Goal: Information Seeking & Learning: Check status

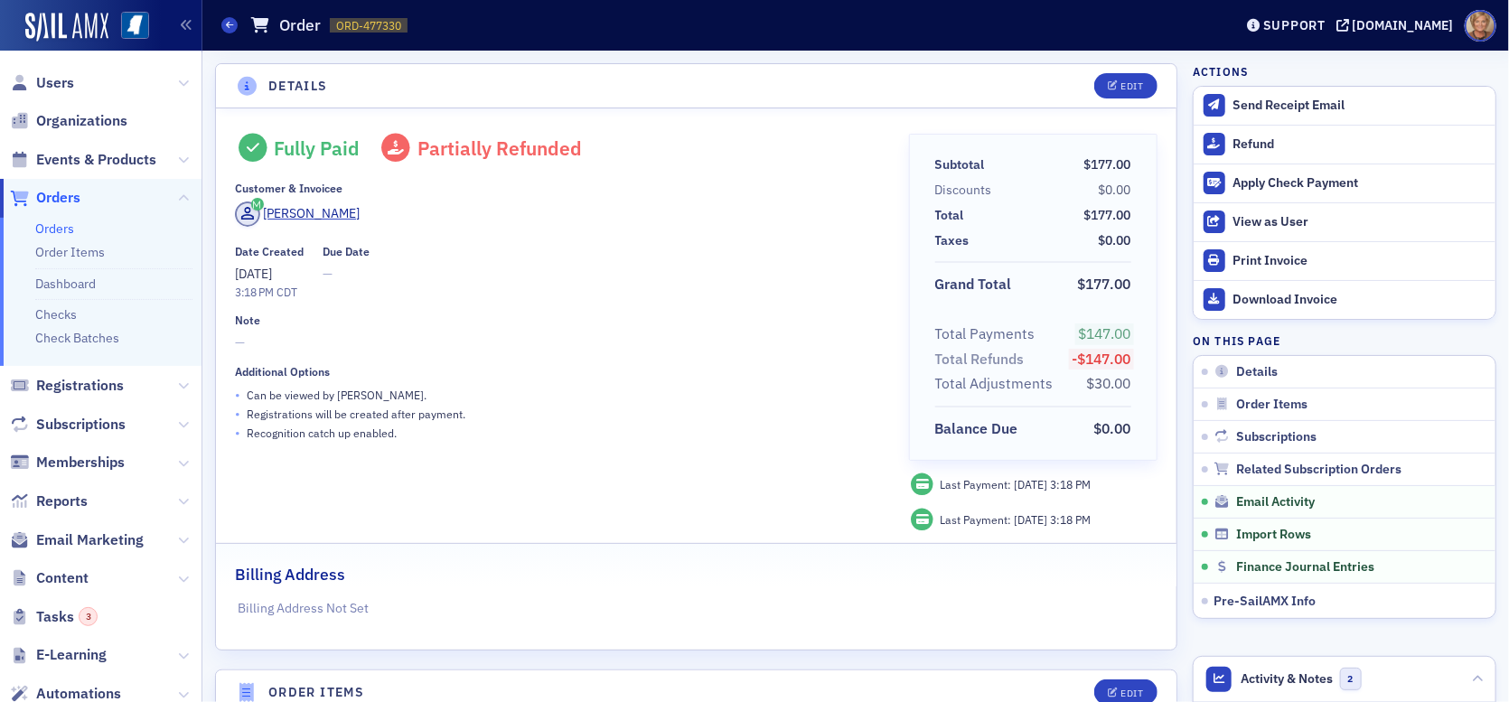
scroll to position [813, 0]
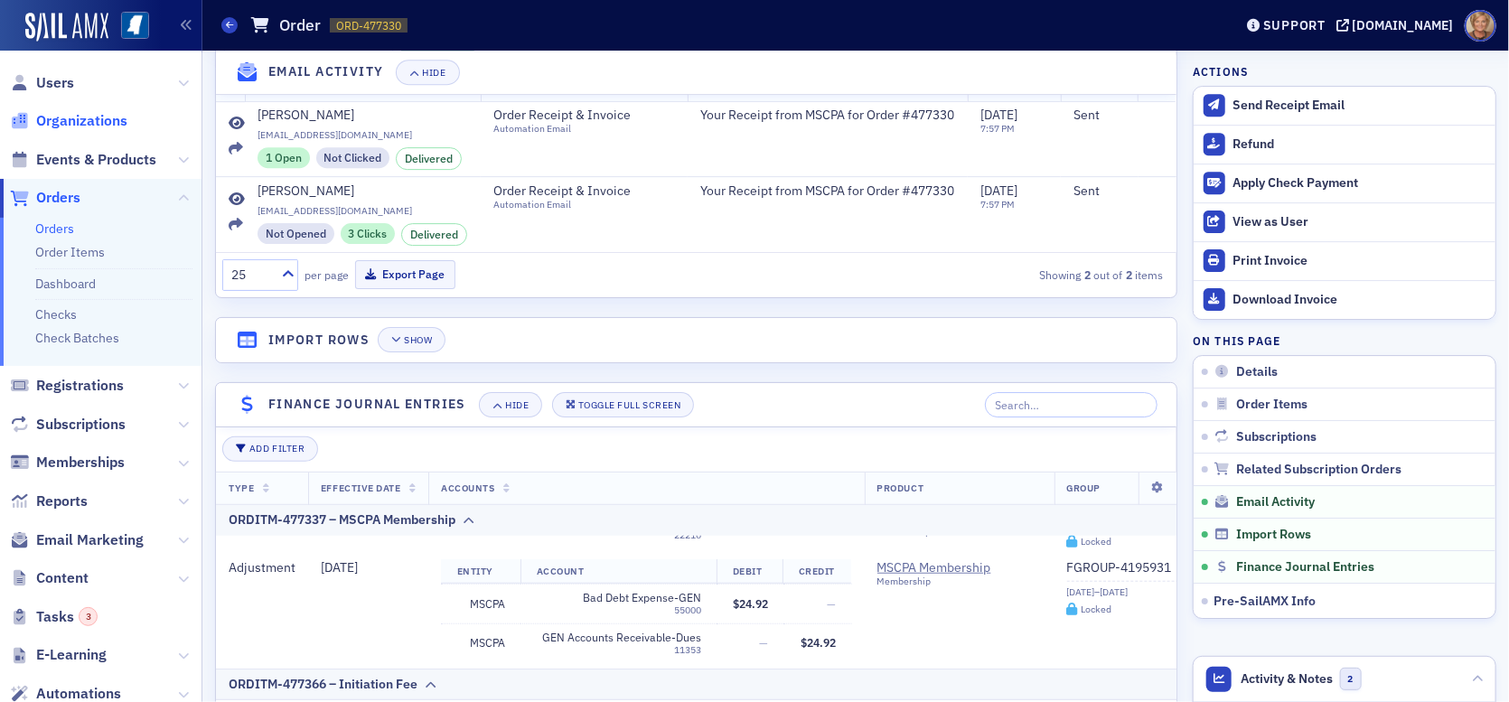
click at [105, 117] on span "Organizations" at bounding box center [81, 121] width 91 height 20
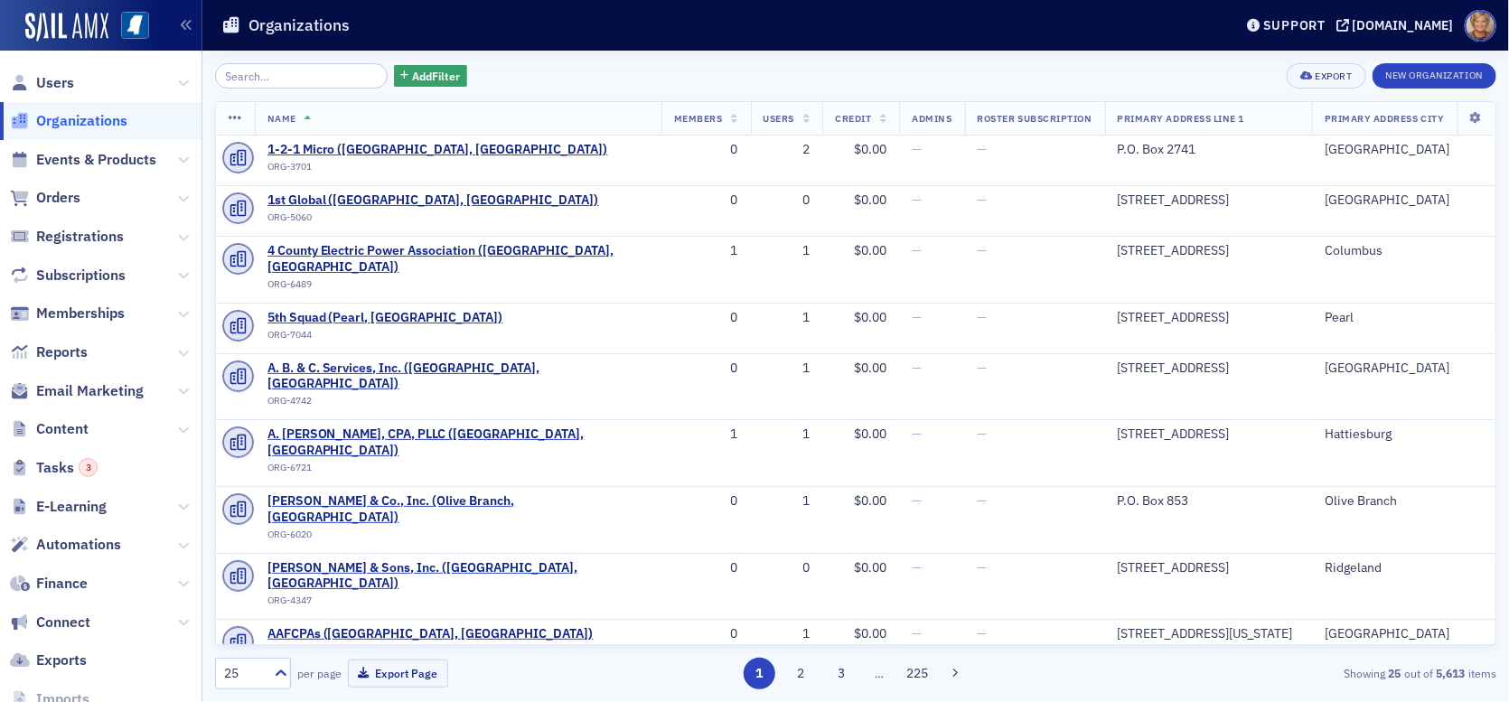
click at [284, 79] on input "search" at bounding box center [301, 75] width 173 height 25
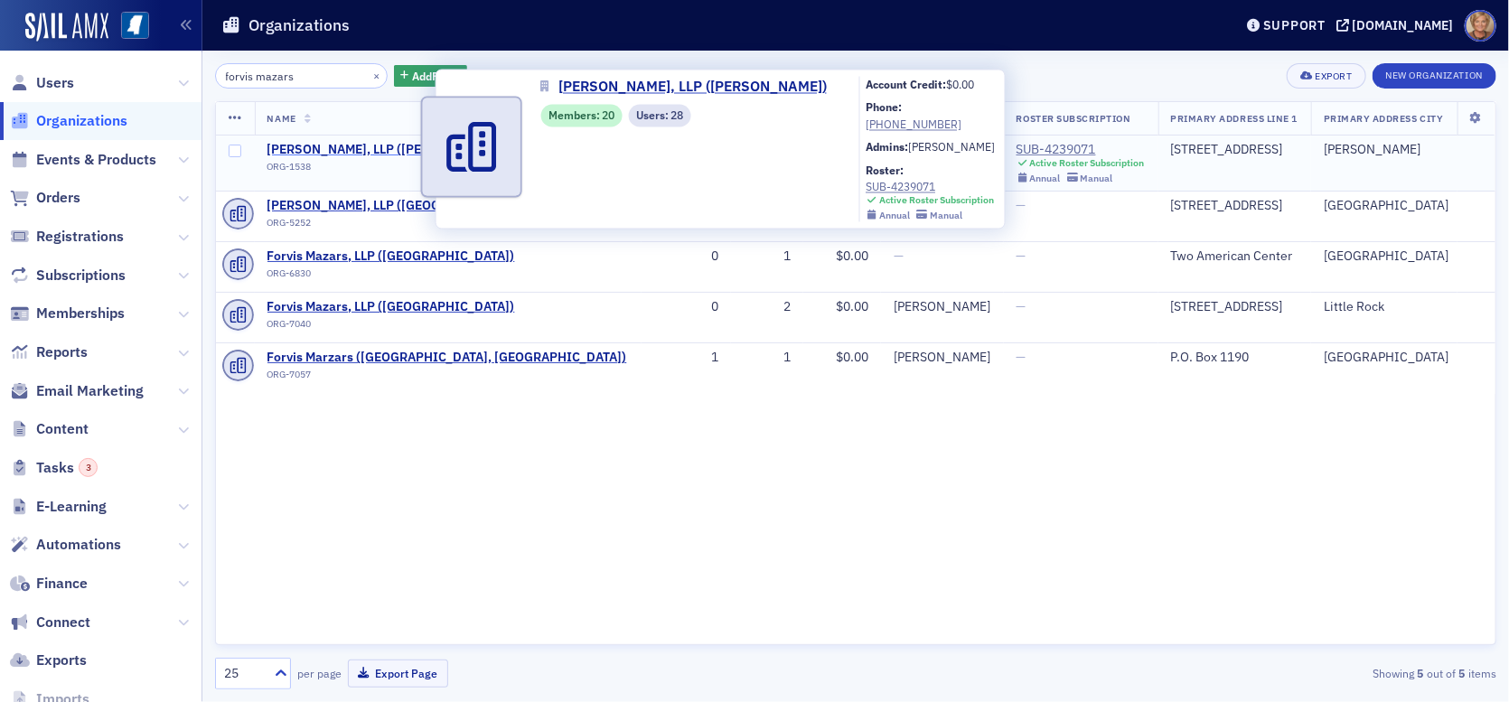
type input "forvis mazars"
click at [337, 142] on span "[PERSON_NAME], LLP ([PERSON_NAME])" at bounding box center [386, 150] width 239 height 16
select select "US"
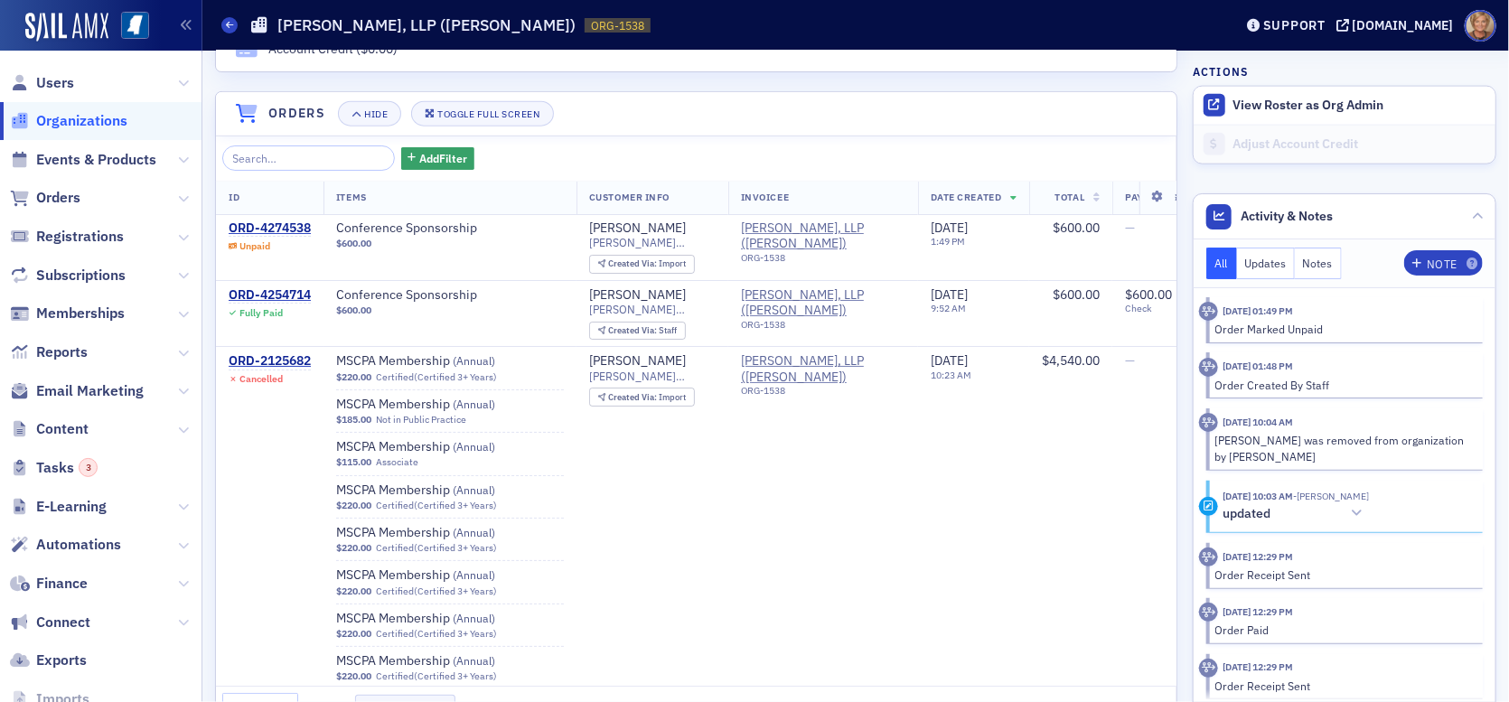
scroll to position [1265, 0]
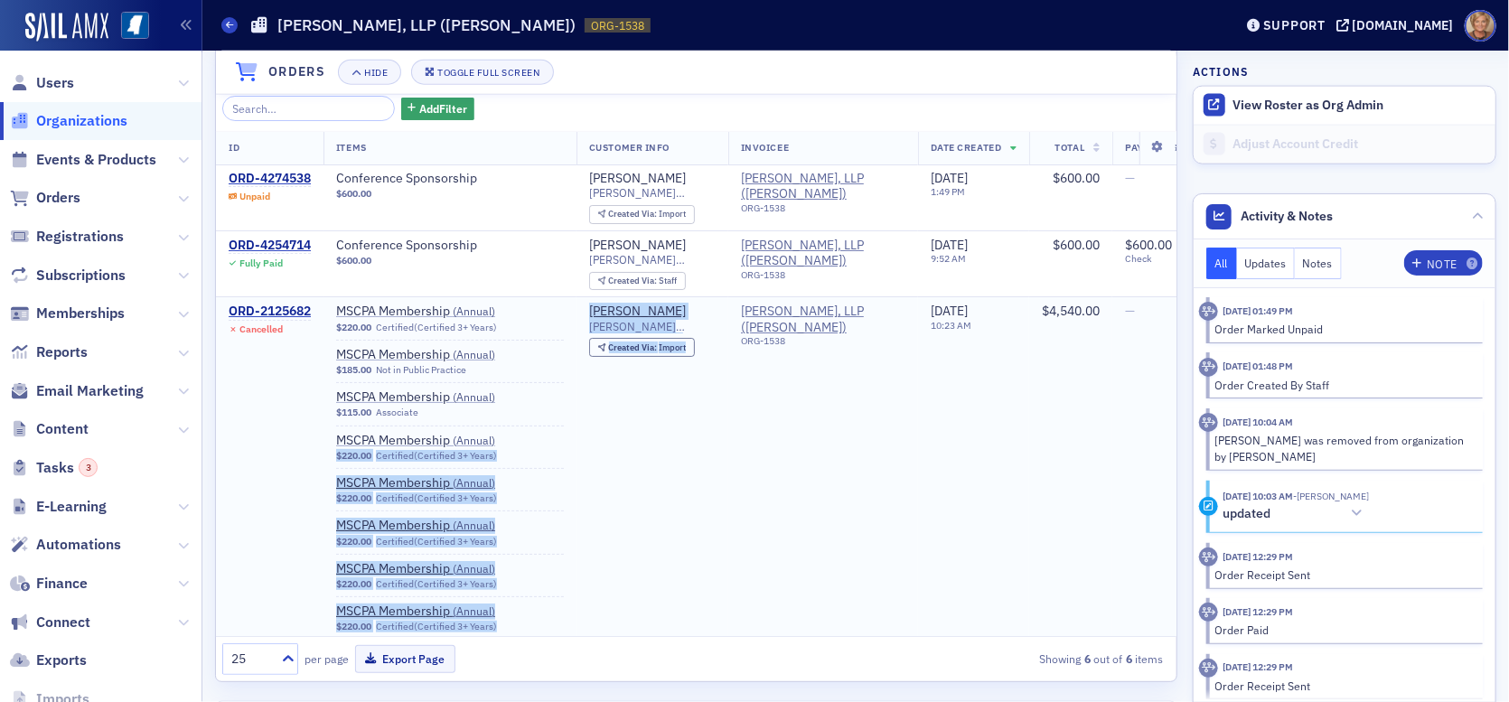
drag, startPoint x: 710, startPoint y: 433, endPoint x: 575, endPoint y: 445, distance: 135.2
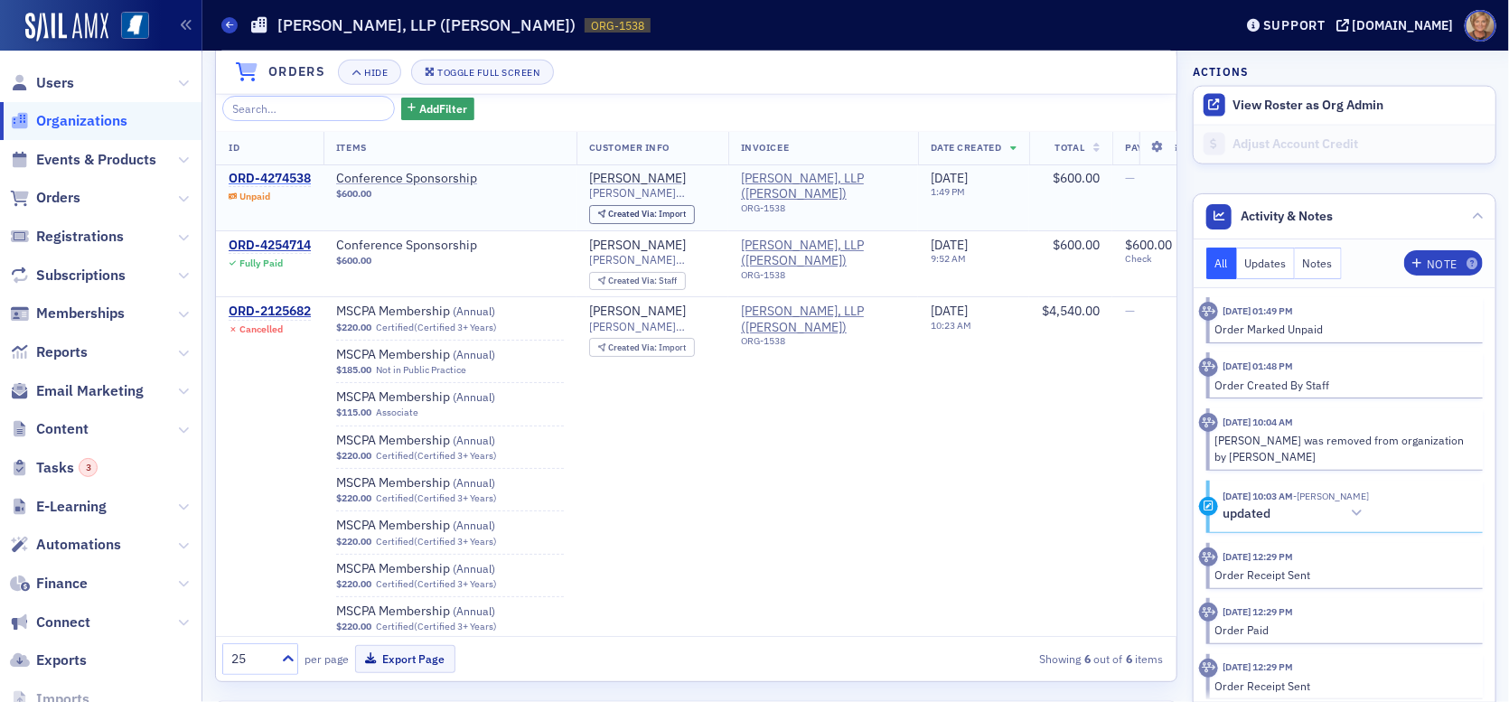
click at [261, 171] on div "ORD-4274538" at bounding box center [270, 179] width 82 height 16
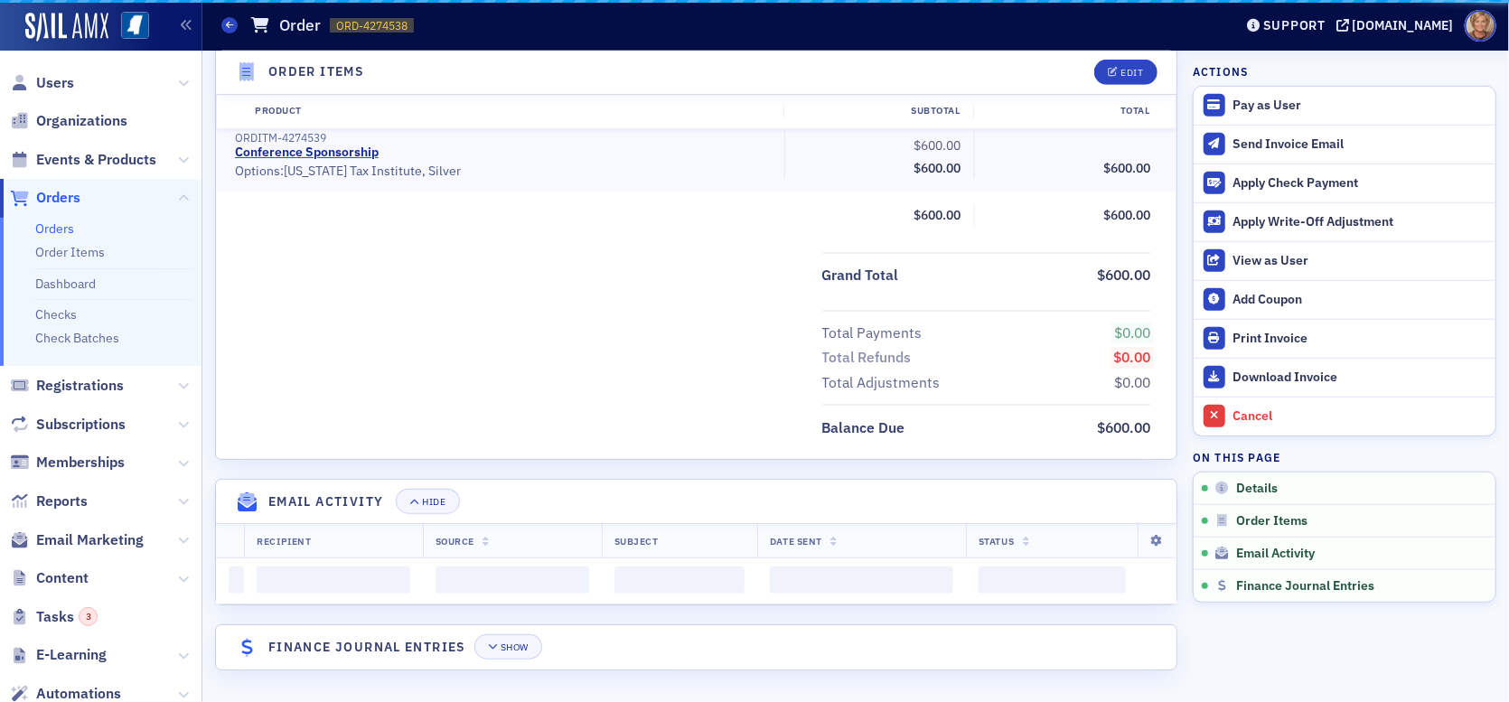
scroll to position [553, 0]
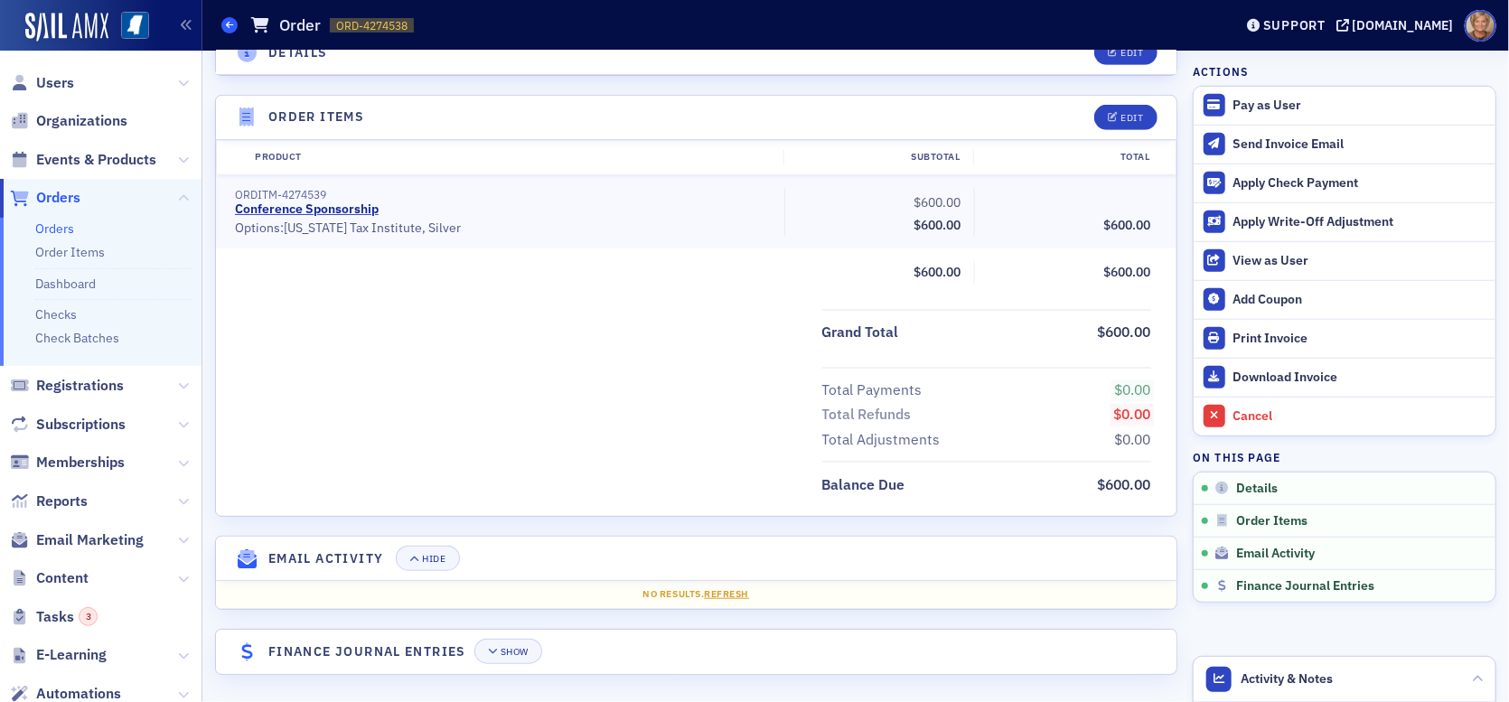
click at [233, 22] on icon at bounding box center [229, 25] width 7 height 8
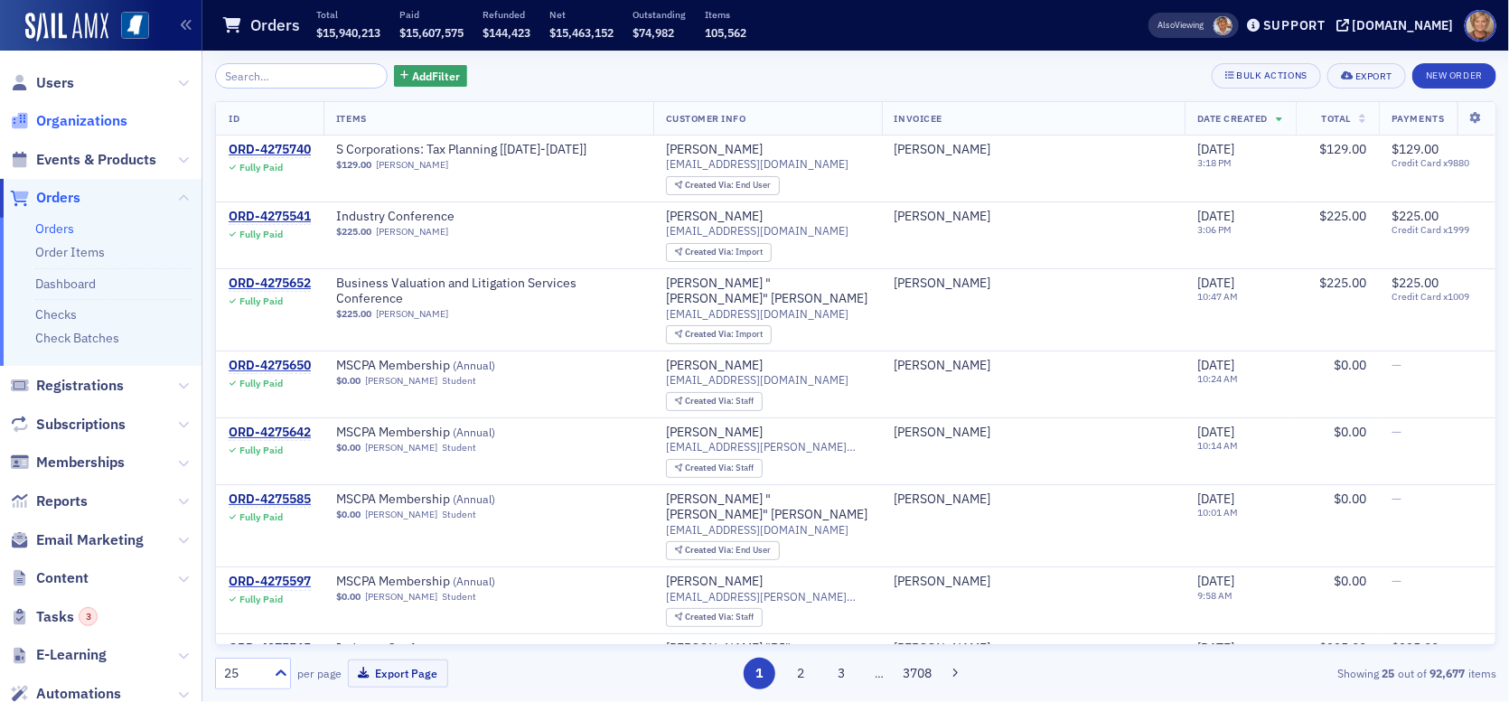
click at [102, 126] on span "Organizations" at bounding box center [81, 121] width 91 height 20
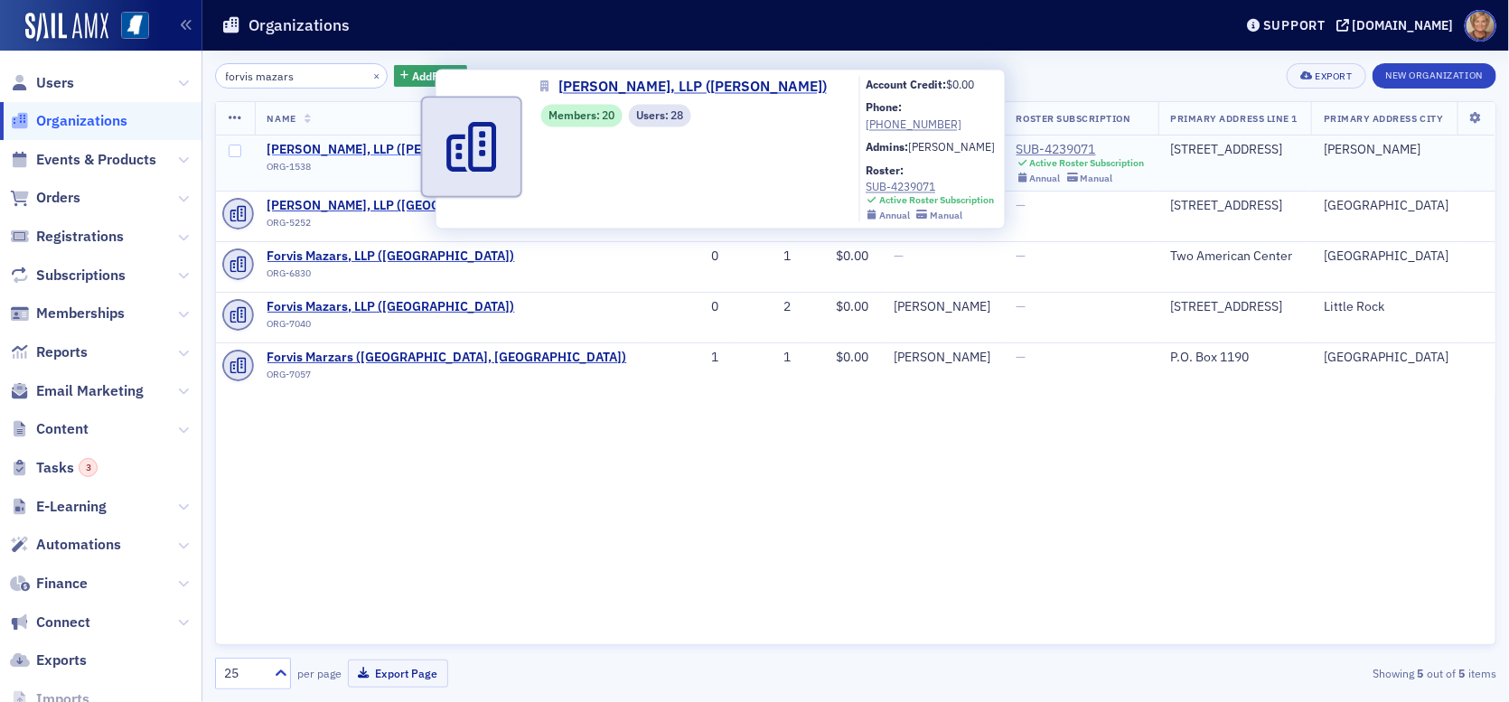
click at [402, 143] on span "[PERSON_NAME], LLP ([PERSON_NAME])" at bounding box center [386, 150] width 239 height 16
select select "US"
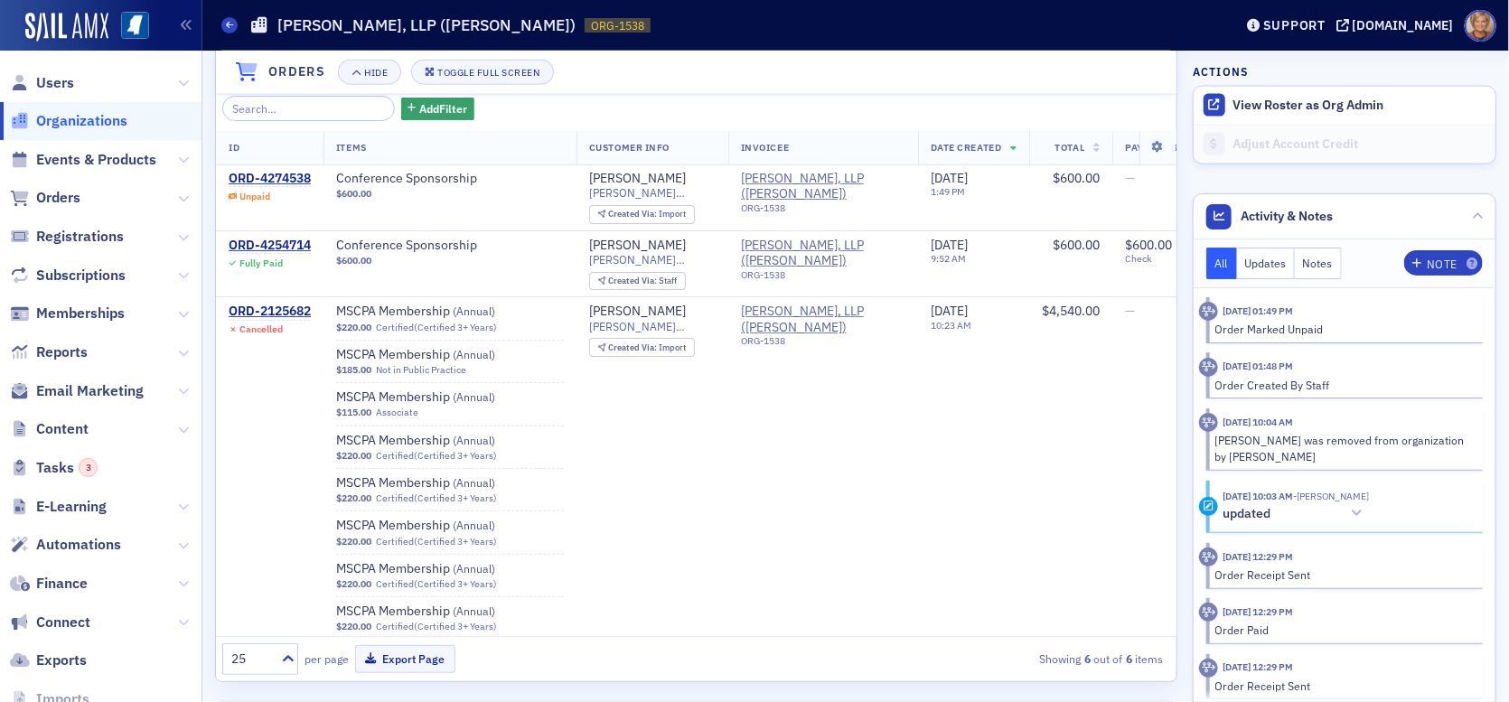
scroll to position [1229, 0]
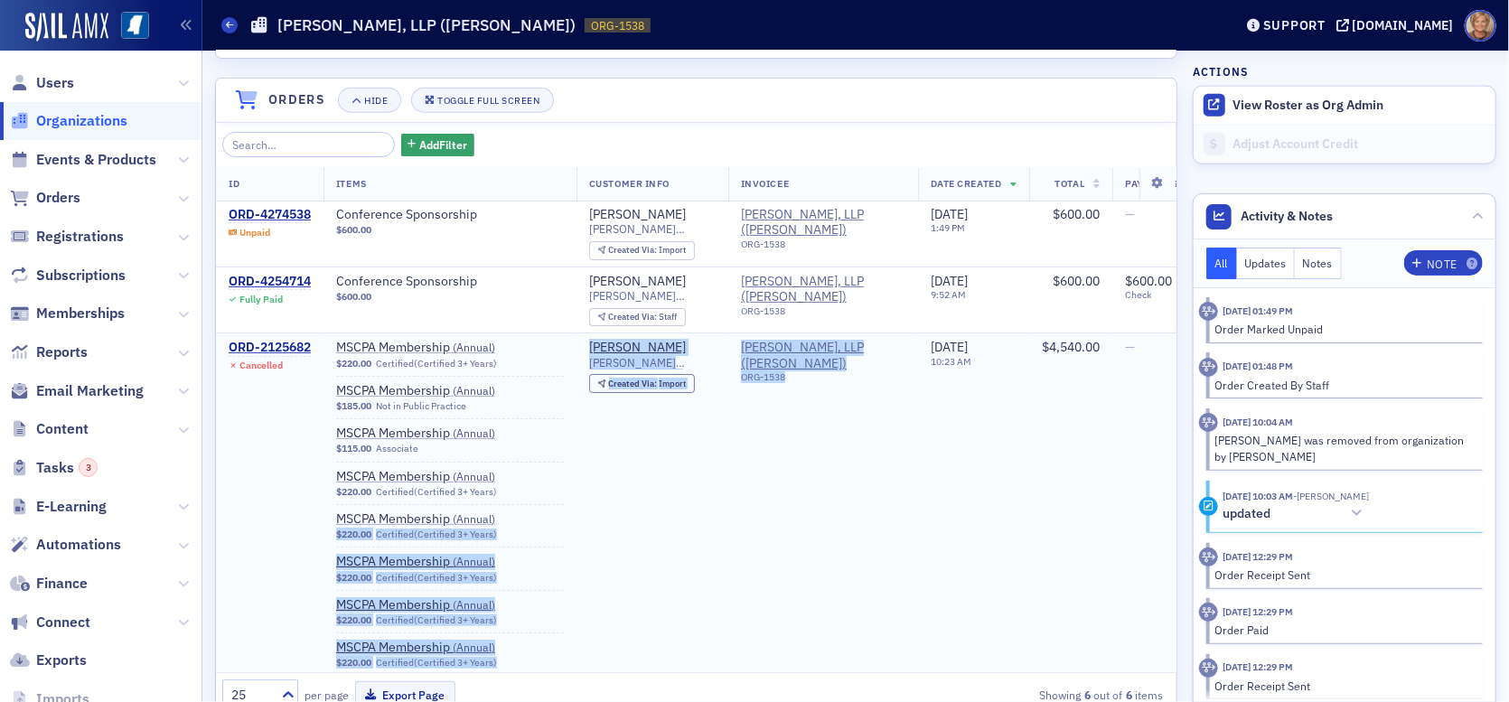
drag, startPoint x: 886, startPoint y: 494, endPoint x: 572, endPoint y: 505, distance: 314.6
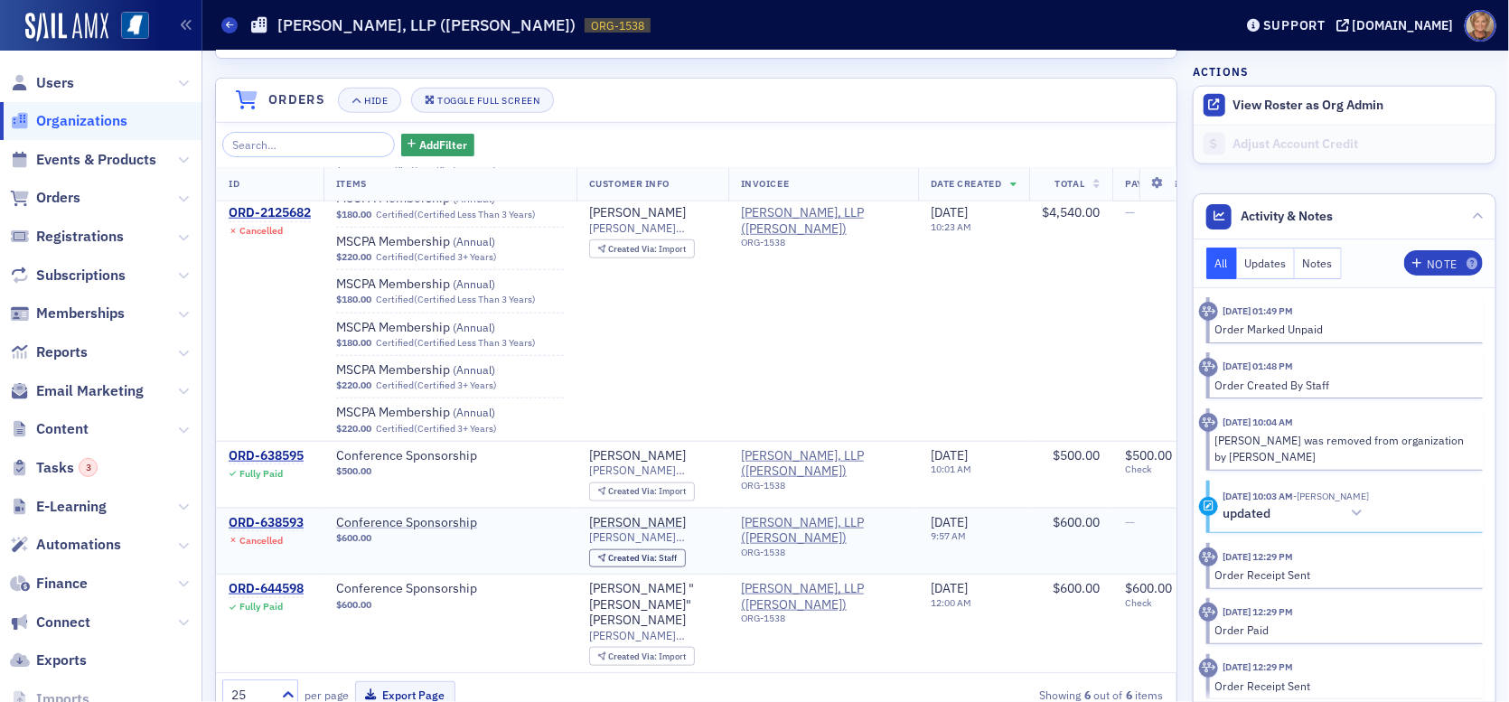
scroll to position [1319, 0]
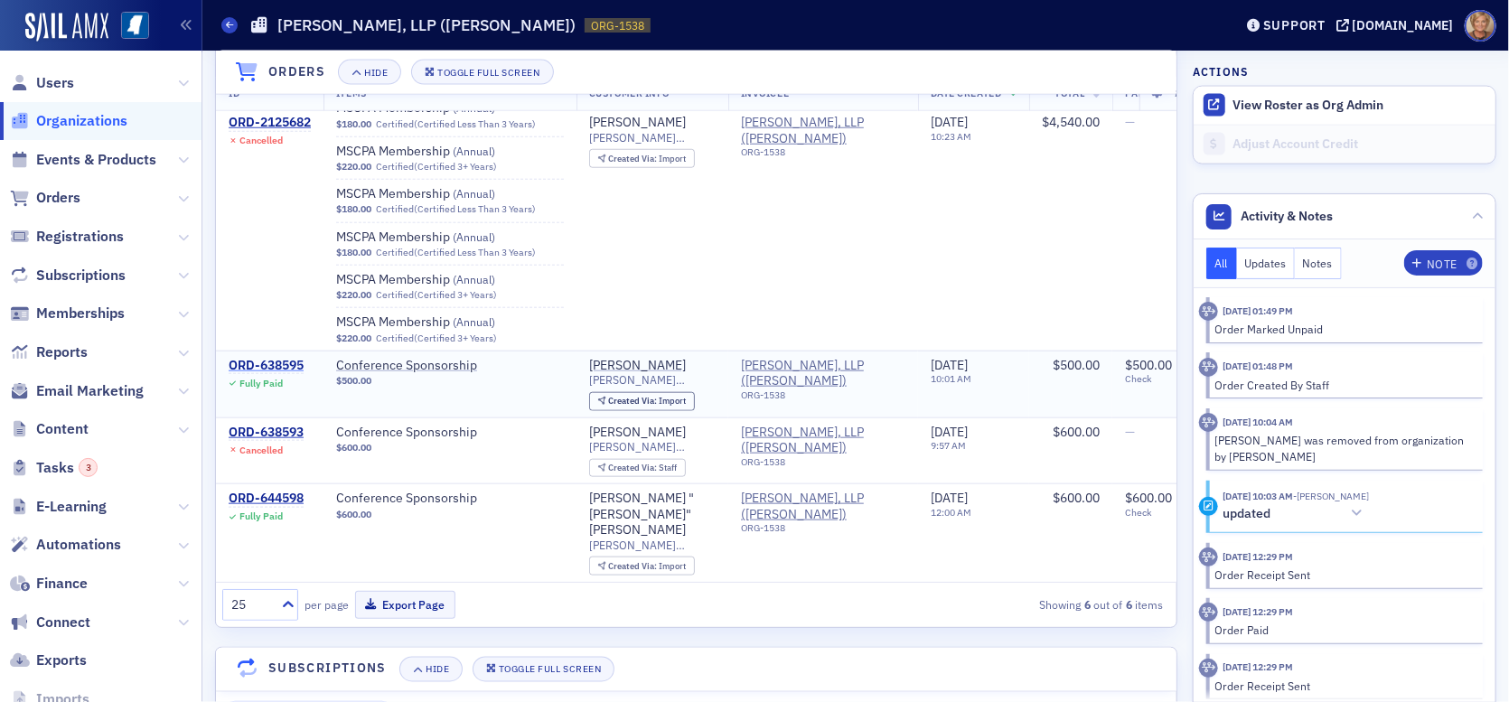
click at [277, 366] on div "ORD-638595" at bounding box center [266, 366] width 75 height 16
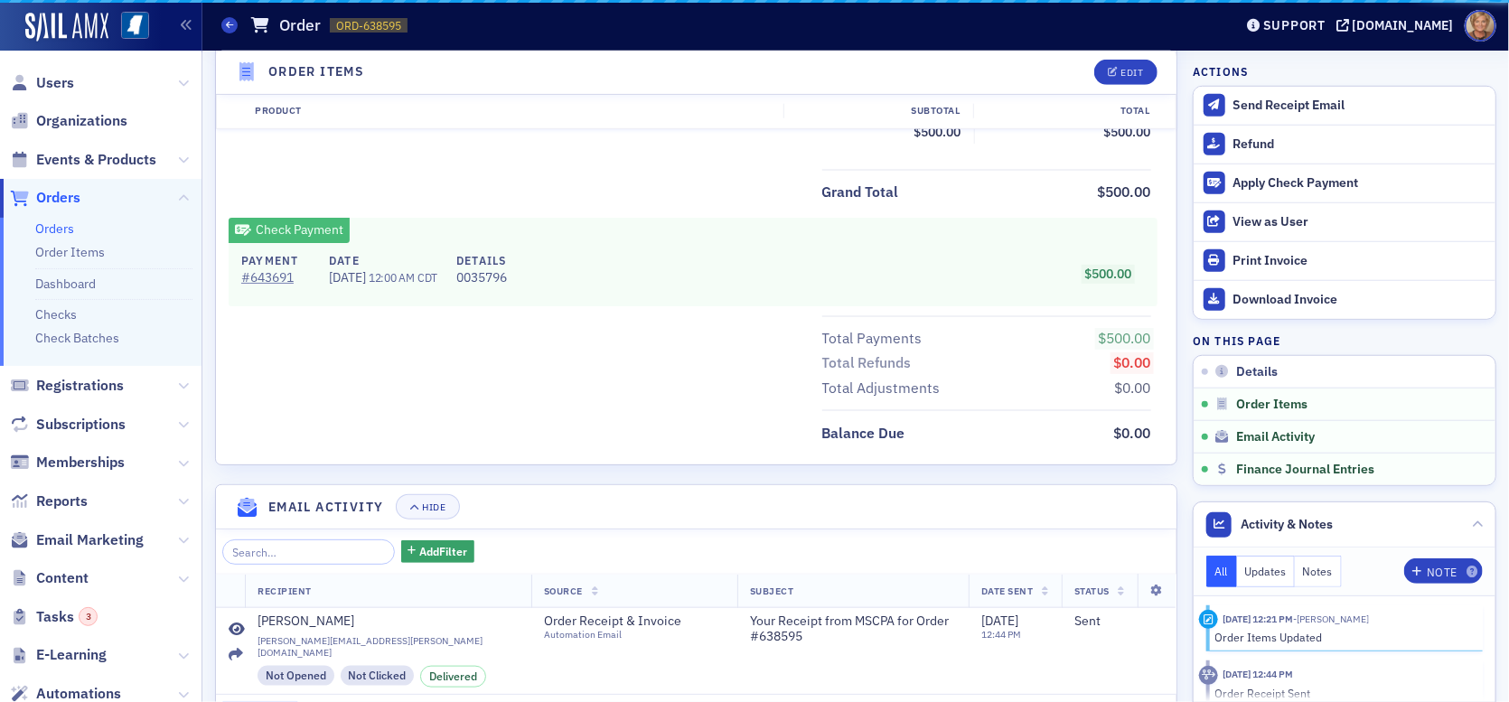
scroll to position [810, 0]
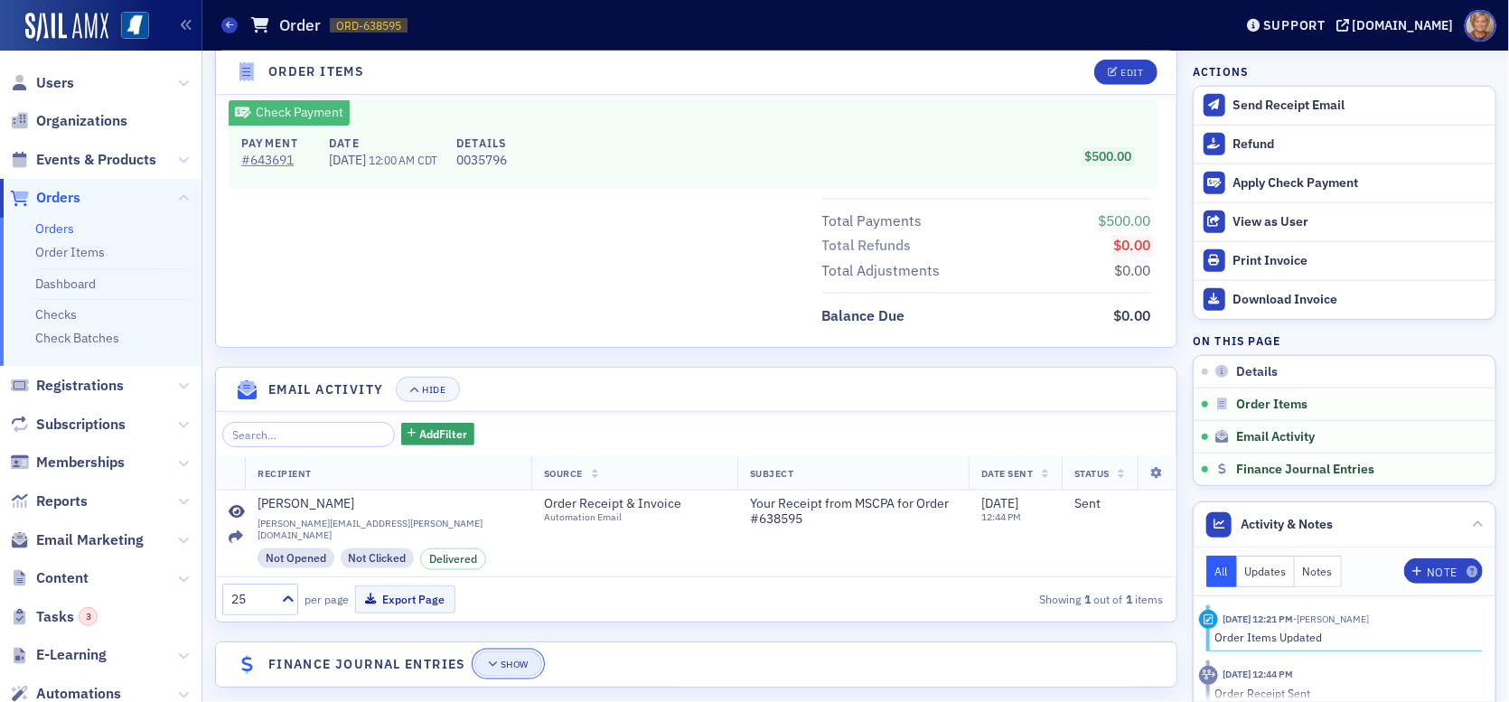
click at [502, 651] on button "Show" at bounding box center [508, 663] width 68 height 25
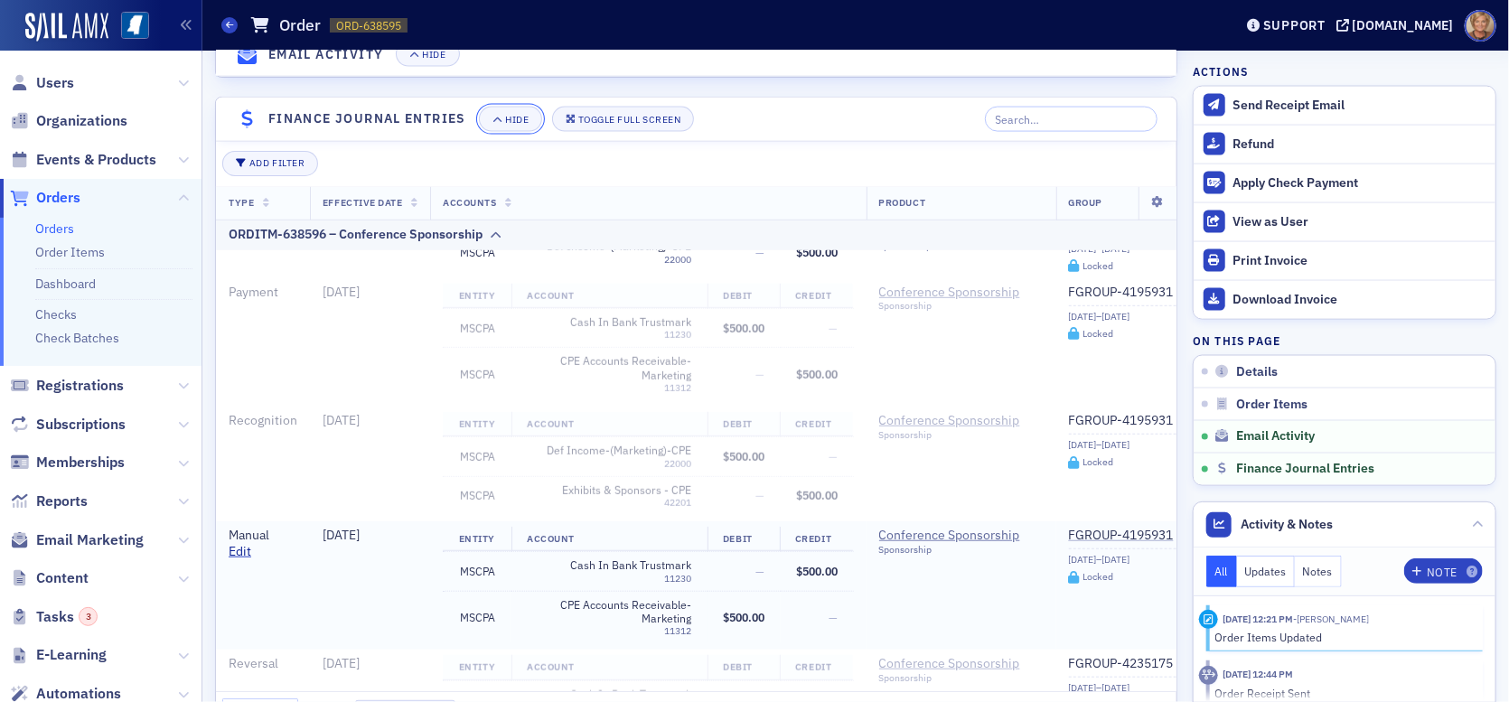
scroll to position [632, 0]
